Goal: Obtain resource: Download file/media

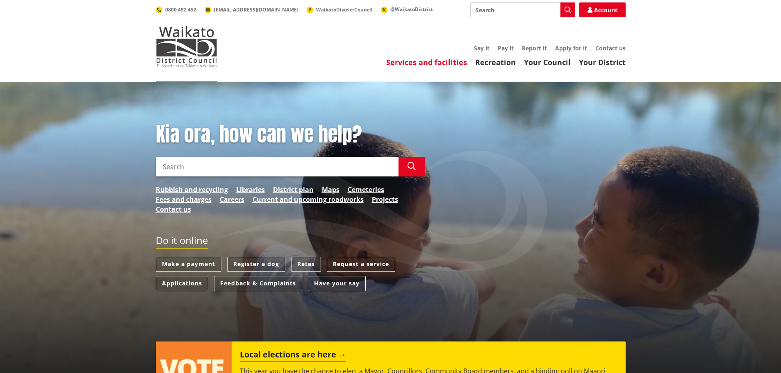
click at [431, 66] on link "Services and facilities" at bounding box center [426, 62] width 81 height 10
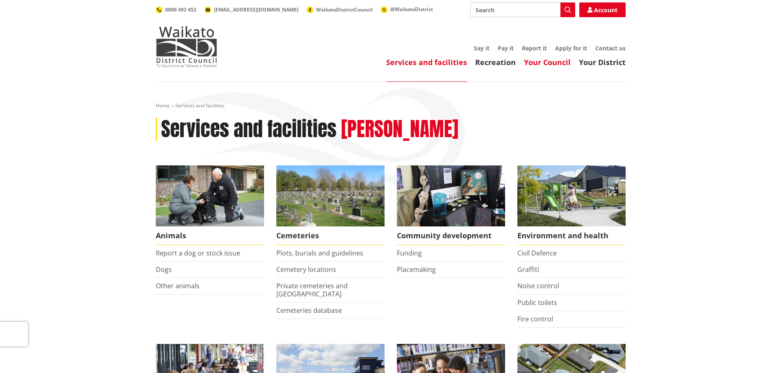
click at [547, 62] on link "Your Council" at bounding box center [547, 62] width 47 height 10
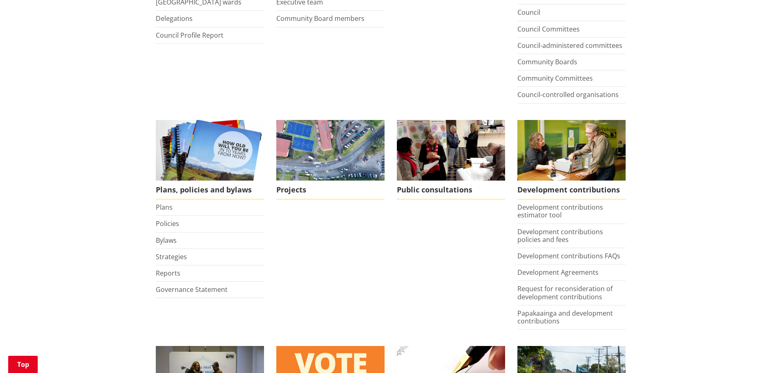
scroll to position [287, 0]
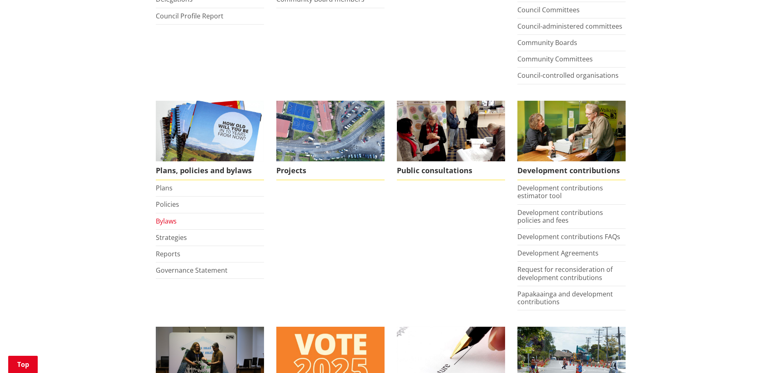
click at [160, 222] on link "Bylaws" at bounding box center [166, 221] width 21 height 9
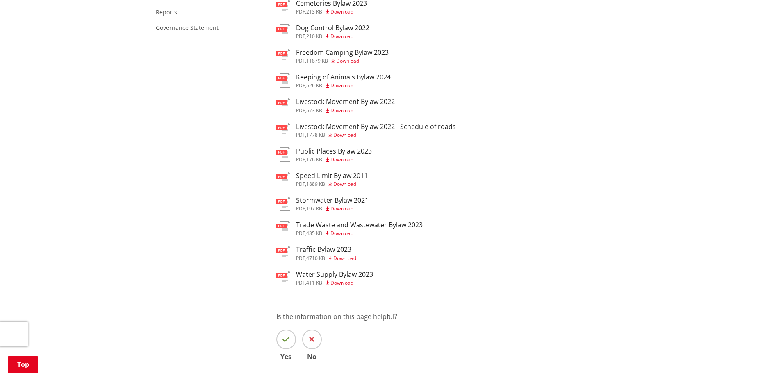
scroll to position [246, 0]
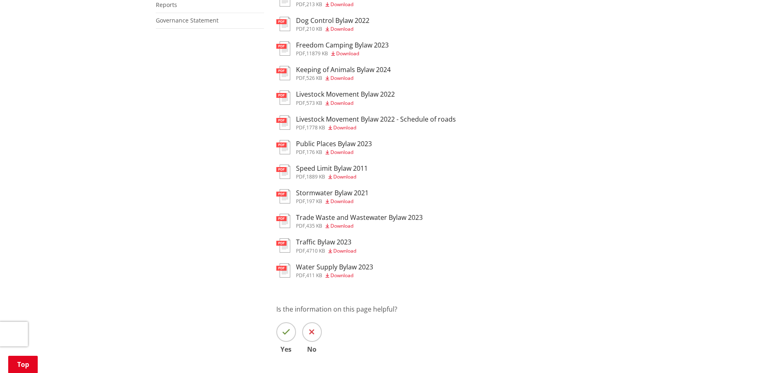
click at [341, 278] on span "Download" at bounding box center [341, 275] width 23 height 7
